Goal: Communication & Community: Answer question/provide support

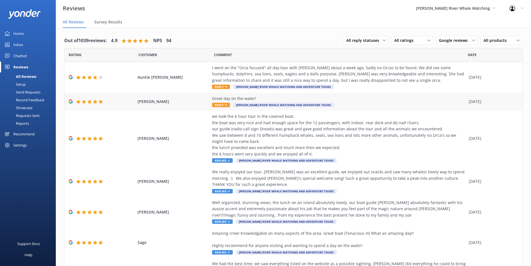
click at [225, 104] on span "Reply" at bounding box center [221, 105] width 18 height 4
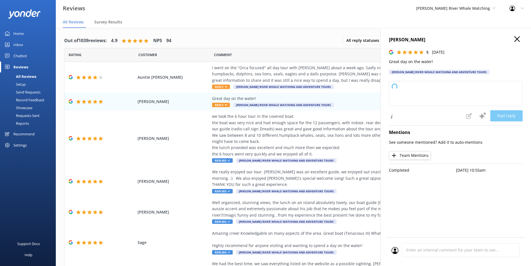
type textarea "Thank you so much for your wonderful review! We're thrilled to hear you had a g…"
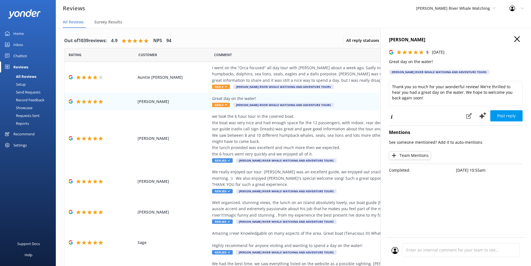
drag, startPoint x: 367, startPoint y: 96, endPoint x: 473, endPoint y: 45, distance: 118.1
click at [375, 88] on div "Rating Customer Comment Date Auntie [PERSON_NAME] went on the "Orca focused" al…" at bounding box center [293, 229] width 459 height 363
click at [520, 38] on icon at bounding box center [517, 39] width 6 height 6
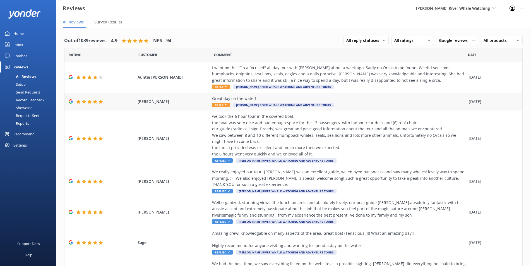
click at [215, 104] on span "Reply" at bounding box center [221, 105] width 18 height 4
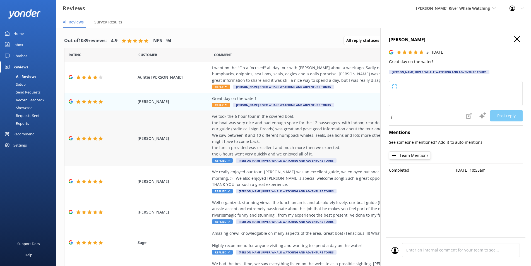
type textarea "Thank you so much for your wonderful review! We're thrilled to hear you had a g…"
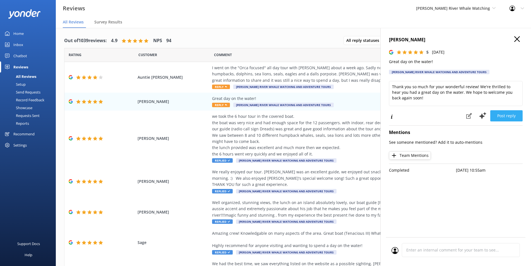
click at [514, 118] on button "Post reply" at bounding box center [506, 115] width 32 height 11
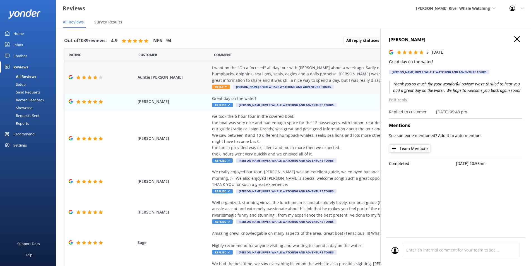
click at [219, 89] on span "Reply" at bounding box center [221, 87] width 18 height 4
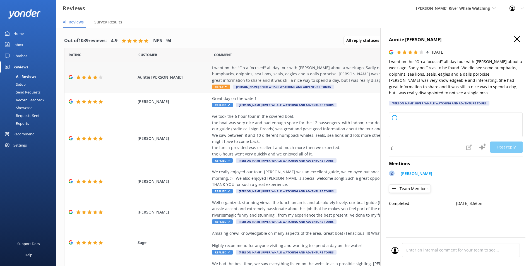
type textarea "Thank you so much for your feedback and for joining us on the tour! While we wi…"
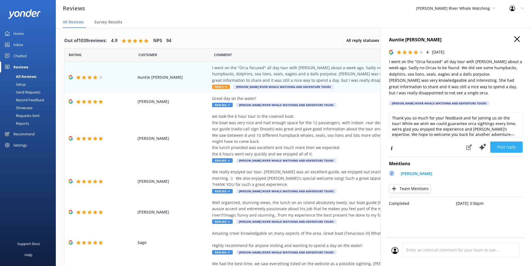
click at [505, 141] on button "Post reply" at bounding box center [506, 146] width 32 height 11
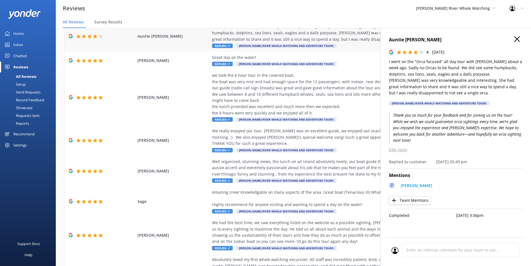
scroll to position [24, 0]
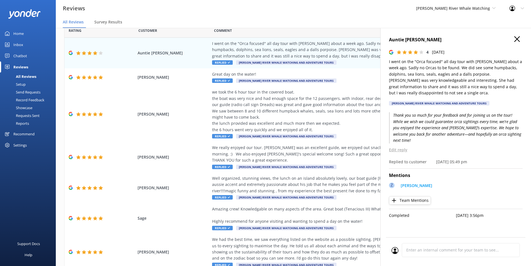
click at [512, 37] on h4 "Auntie [PERSON_NAME]" at bounding box center [456, 39] width 134 height 7
click at [514, 37] on h4 "Auntie [PERSON_NAME]" at bounding box center [456, 39] width 134 height 7
click at [522, 39] on h4 "Auntie [PERSON_NAME]" at bounding box center [456, 39] width 134 height 7
click at [519, 39] on icon at bounding box center [517, 39] width 6 height 6
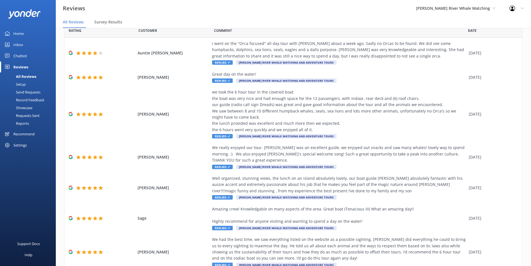
scroll to position [0, 0]
